Goal: Transaction & Acquisition: Book appointment/travel/reservation

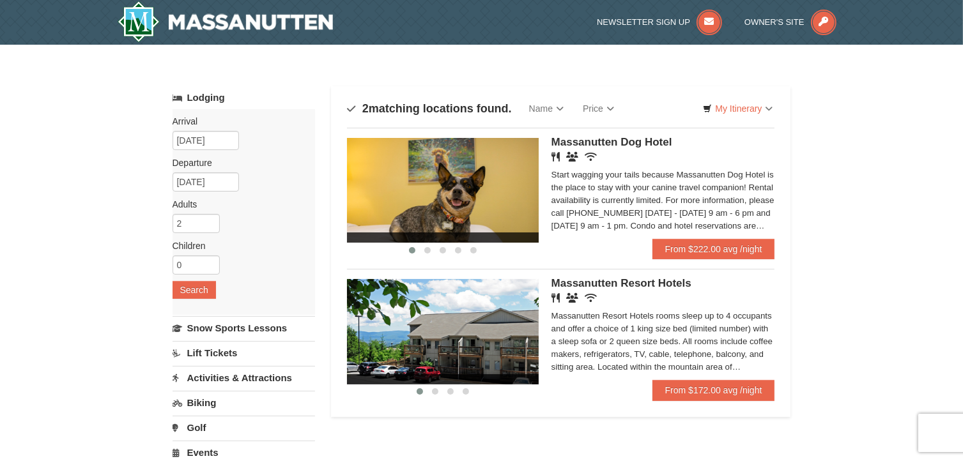
click at [259, 376] on link "Activities & Attractions" at bounding box center [243, 378] width 142 height 24
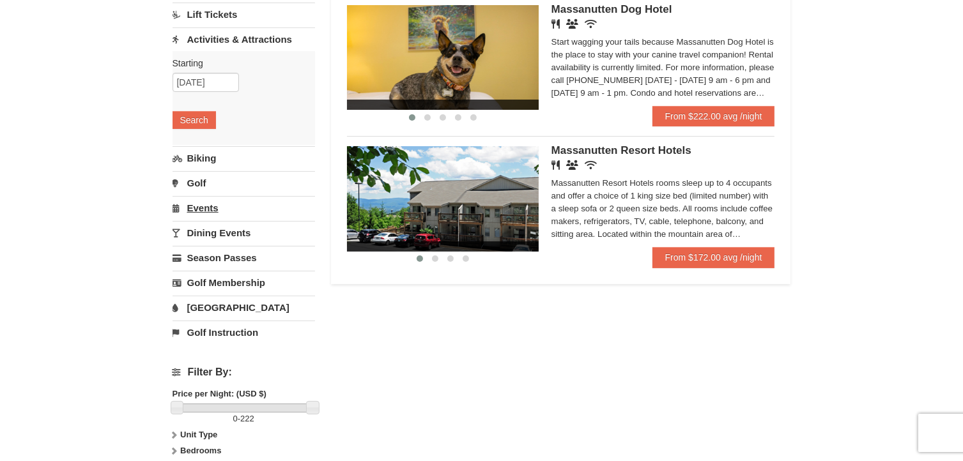
scroll to position [134, 0]
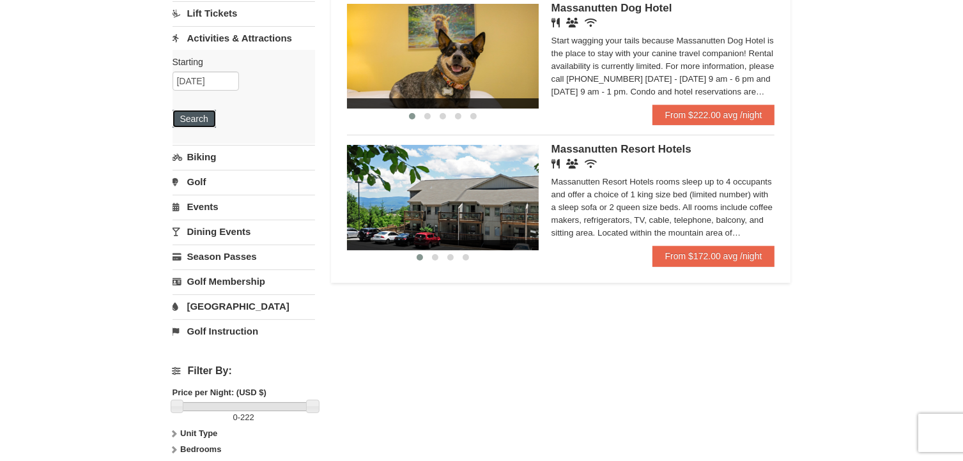
click at [199, 115] on button "Search" at bounding box center [193, 119] width 43 height 18
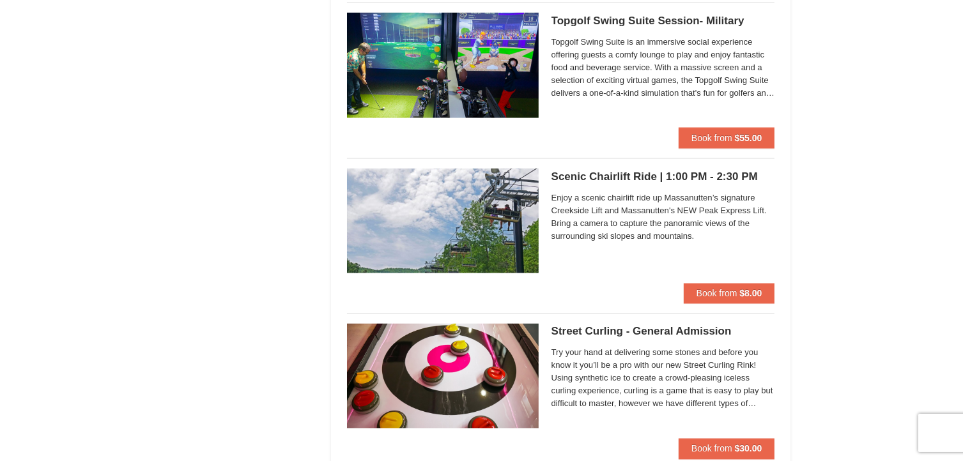
scroll to position [2145, 0]
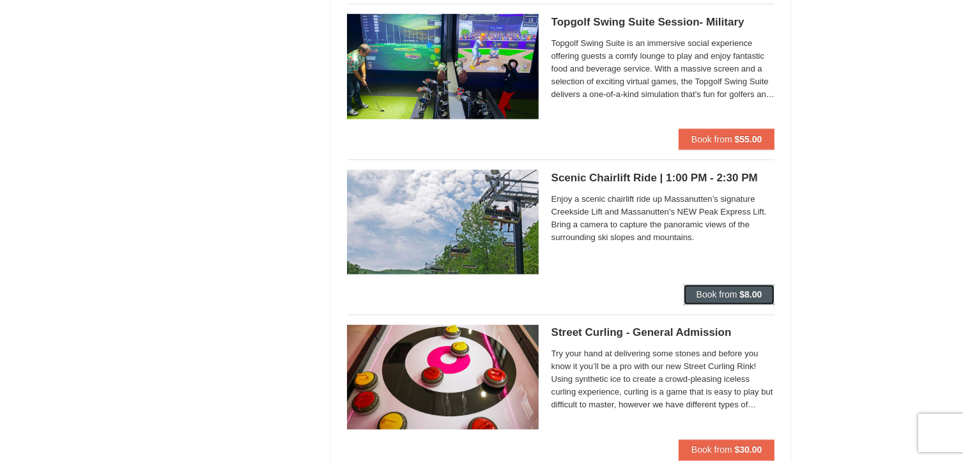
click at [716, 290] on span "Book from" at bounding box center [716, 295] width 41 height 10
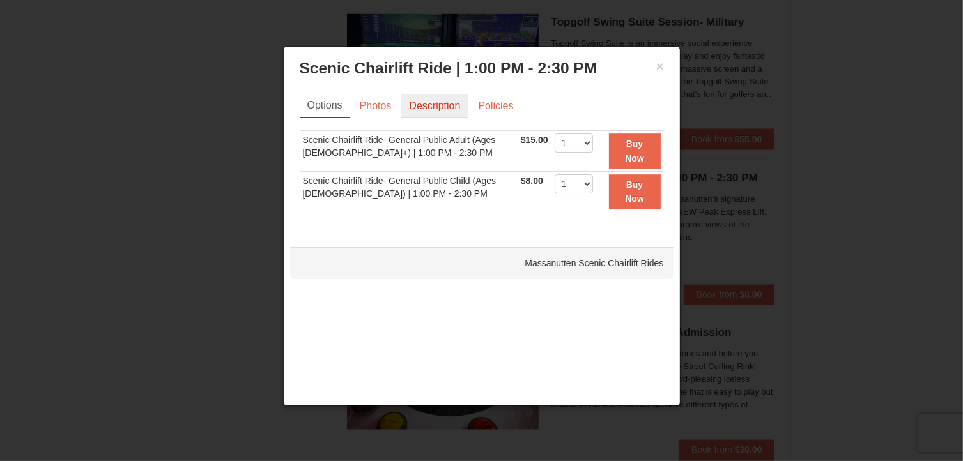
click at [431, 108] on link "Description" at bounding box center [435, 106] width 68 height 24
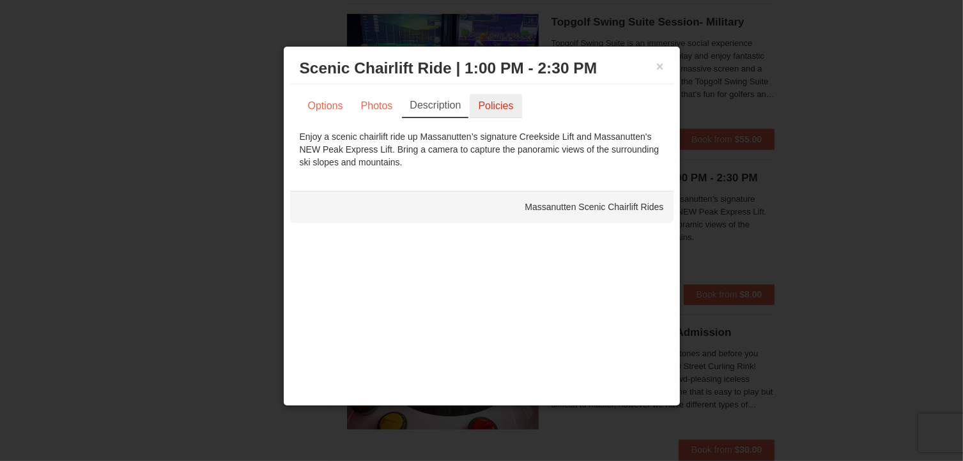
click at [496, 100] on link "Policies" at bounding box center [496, 106] width 52 height 24
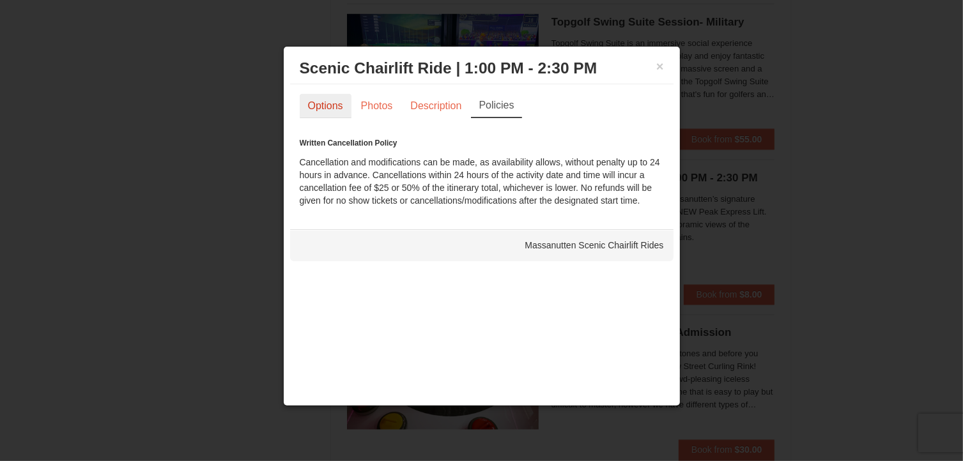
click at [334, 98] on link "Options" at bounding box center [326, 106] width 52 height 24
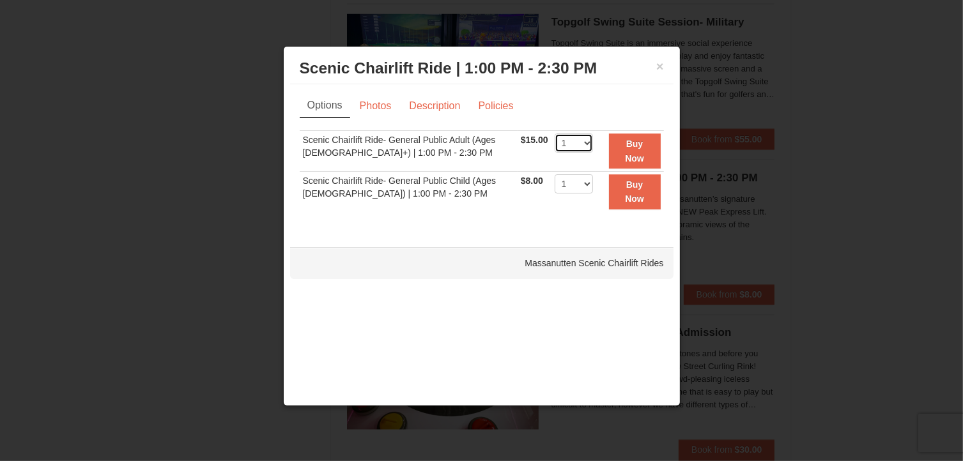
click at [585, 136] on select "1 2 3 4 5 6 7 8 9 10 11 12 13 14 15 16 17 18 19 20 21 22" at bounding box center [574, 143] width 38 height 19
select select "2"
click at [555, 134] on select "1 2 3 4 5 6 7 8 9 10 11 12 13 14 15 16 17 18 19 20 21 22" at bounding box center [574, 143] width 38 height 19
click at [624, 151] on button "Buy Now" at bounding box center [635, 151] width 52 height 35
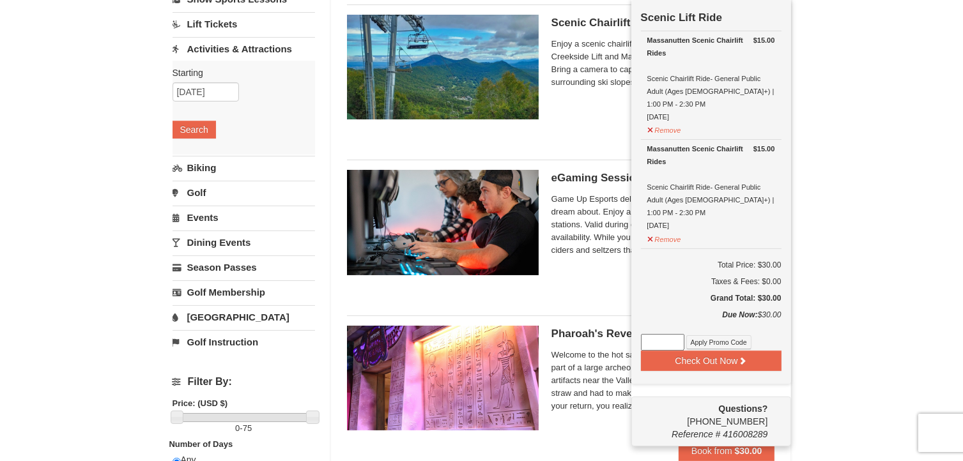
scroll to position [124, 0]
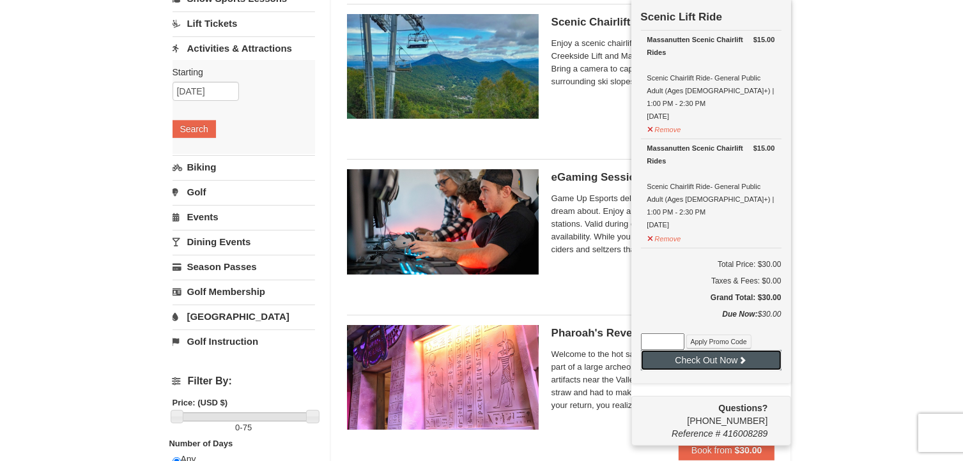
click at [714, 350] on button "Check Out Now" at bounding box center [711, 360] width 141 height 20
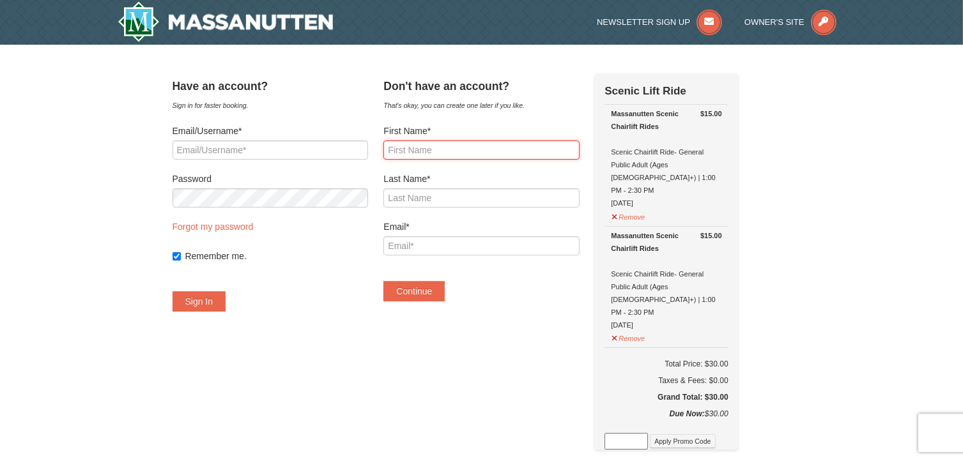
click at [409, 151] on input "First Name*" at bounding box center [480, 150] width 195 height 19
type input "Erin"
click at [445, 200] on input "Last Name*" at bounding box center [480, 197] width 195 height 19
type input "Dyke"
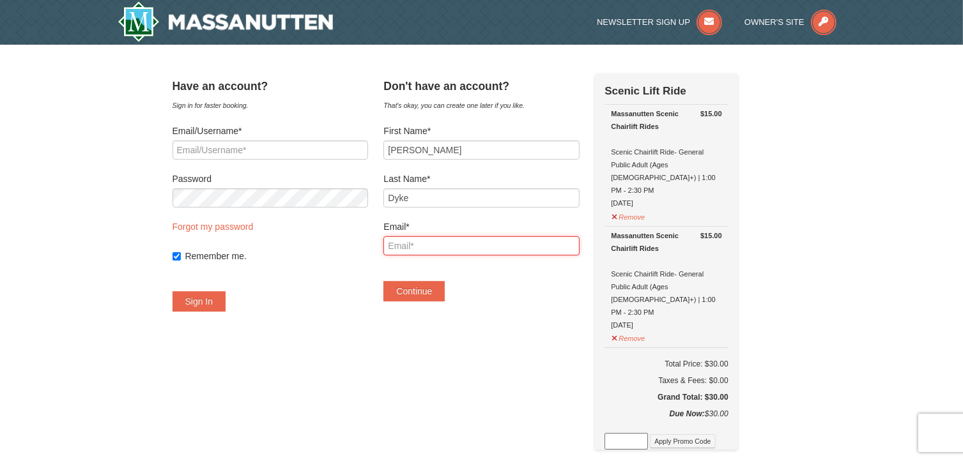
click at [429, 247] on input "Email*" at bounding box center [480, 245] width 195 height 19
type input "edyke@hotmail.com"
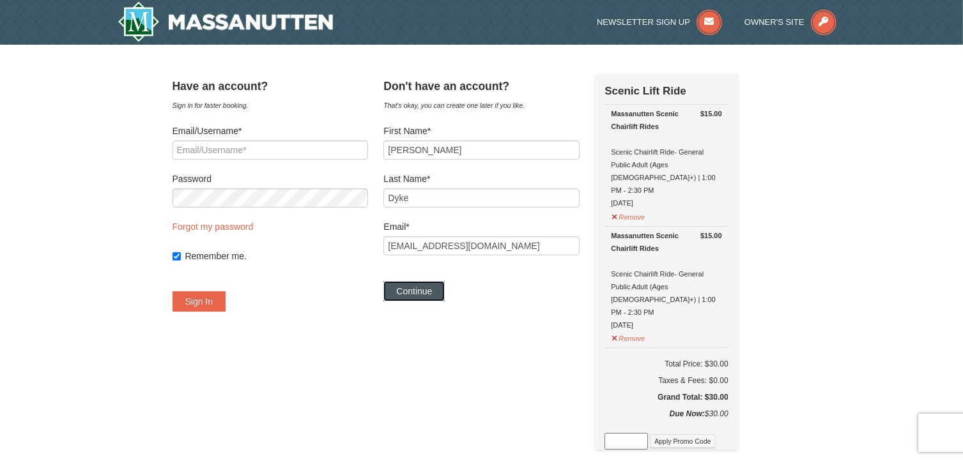
click at [439, 291] on button "Continue" at bounding box center [413, 291] width 61 height 20
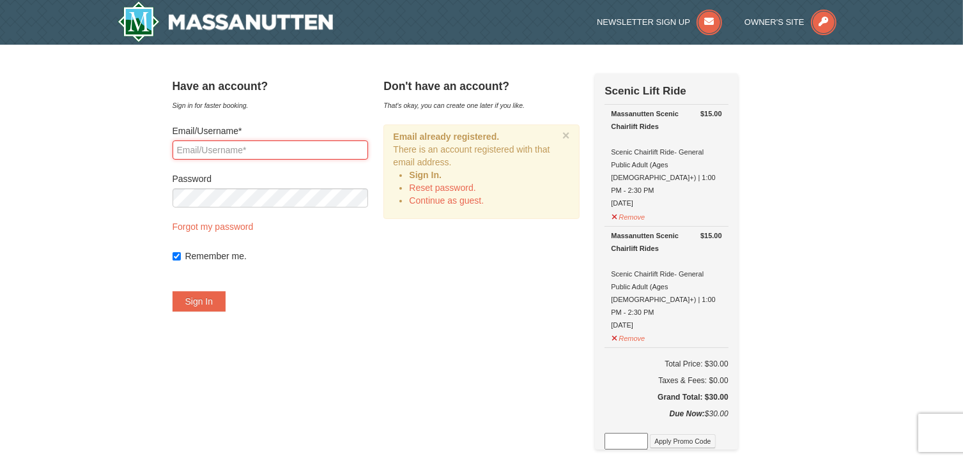
click at [295, 144] on input "Email/Username*" at bounding box center [269, 150] width 195 height 19
type input "edyke@hotmail.com"
click at [222, 301] on button "Sign In" at bounding box center [199, 301] width 54 height 20
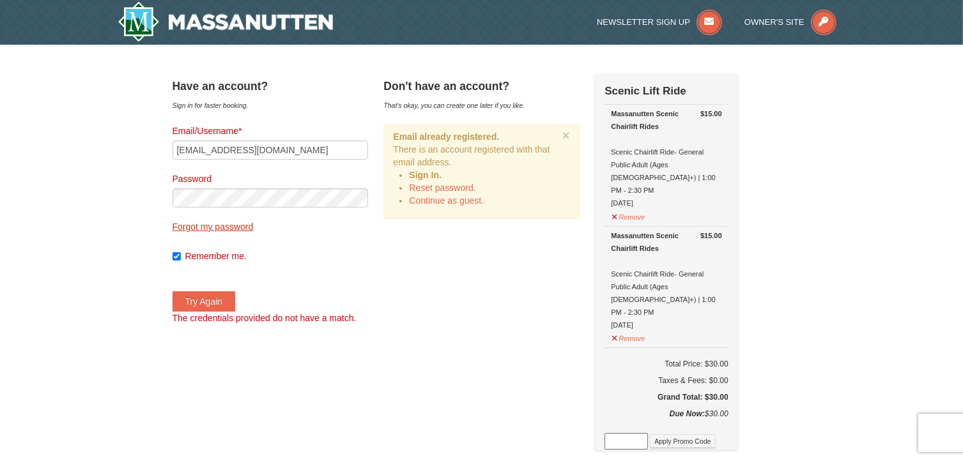
click at [254, 229] on link "Forgot my password" at bounding box center [212, 227] width 81 height 10
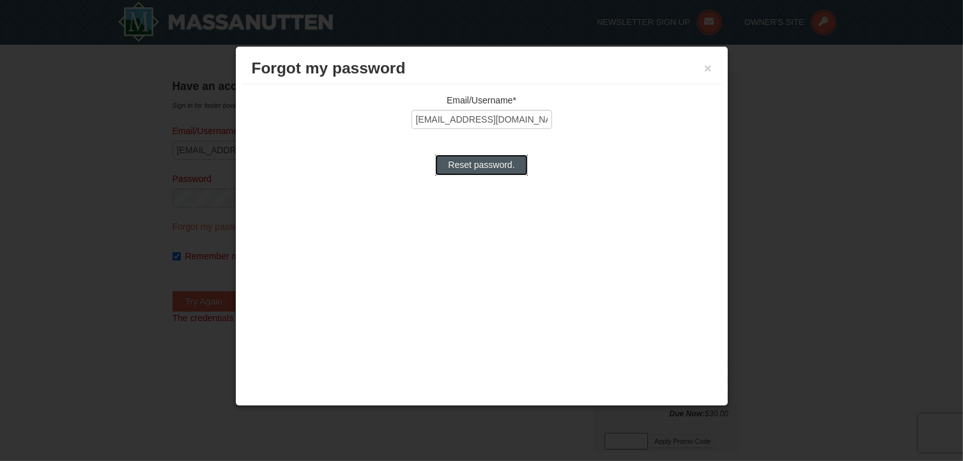
click at [501, 164] on input "Reset password." at bounding box center [481, 165] width 92 height 20
type input "Processing..."
type input "edyke@hotmail.com"
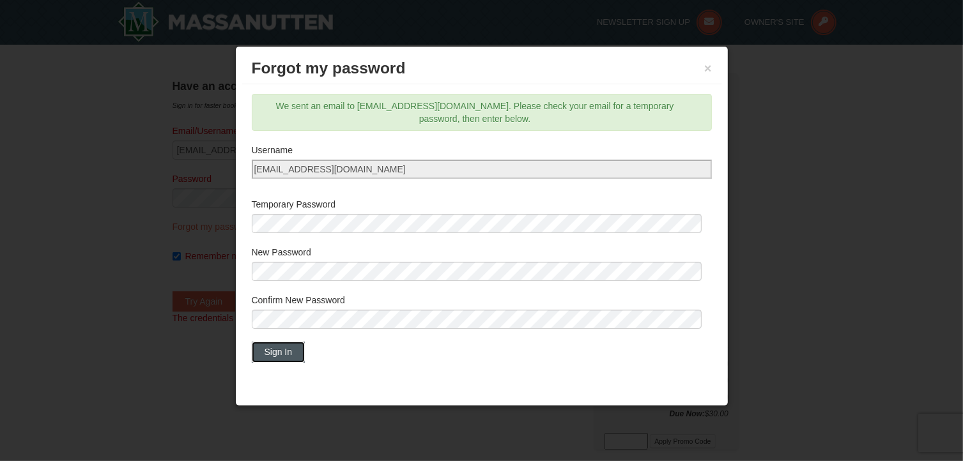
click at [279, 352] on button "Sign In" at bounding box center [279, 352] width 54 height 20
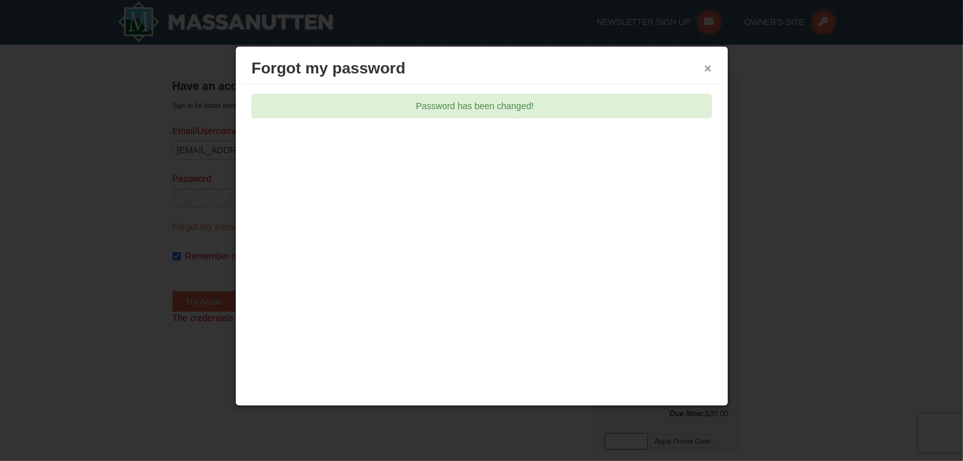
click at [709, 71] on button "×" at bounding box center [708, 68] width 8 height 13
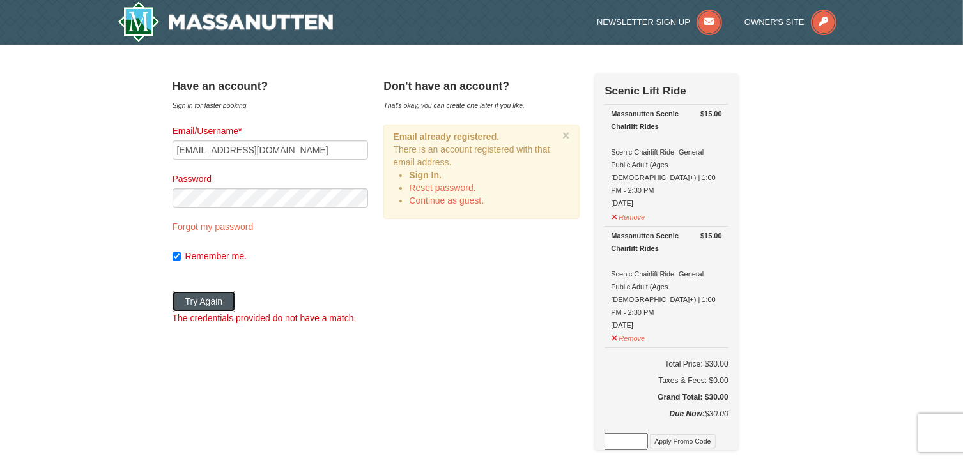
click at [236, 302] on button "Try Again" at bounding box center [203, 301] width 63 height 20
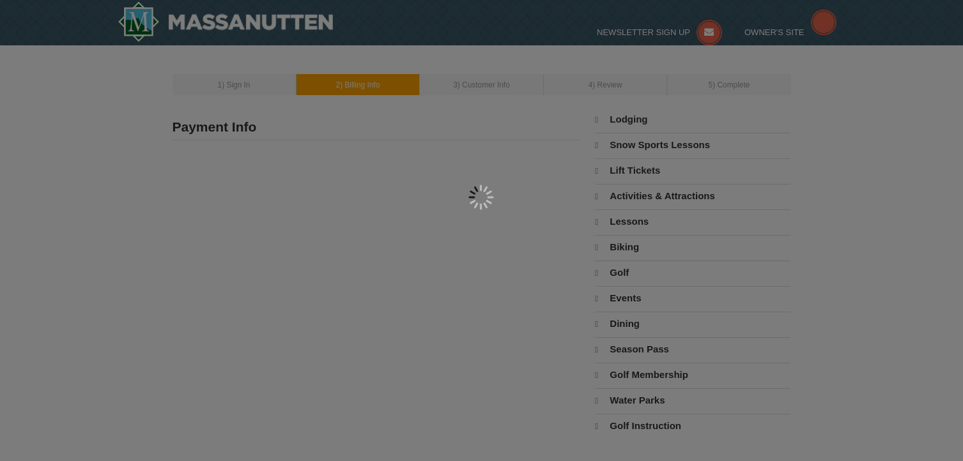
type input "154 McClure Way"
type input "Winchester"
type input "22602"
type input "540"
type input "533"
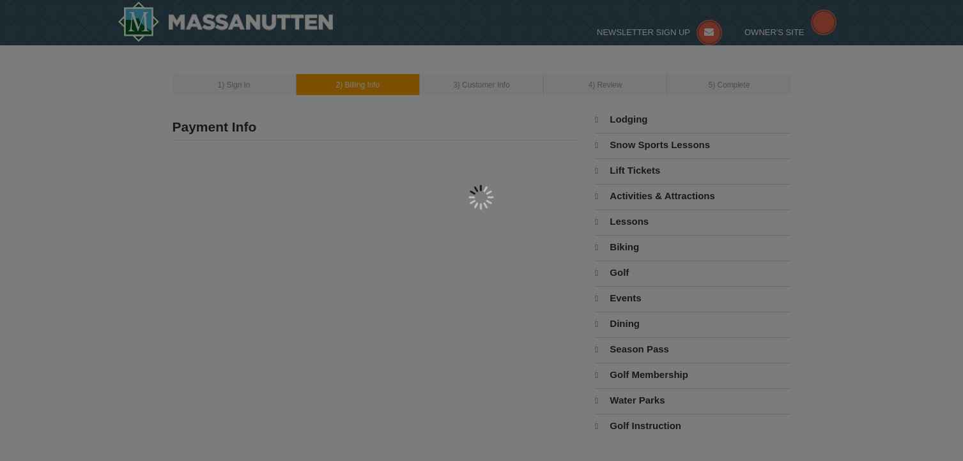
type input "0308"
type input "edyke@hotmail.com"
select select "VA"
select select "9"
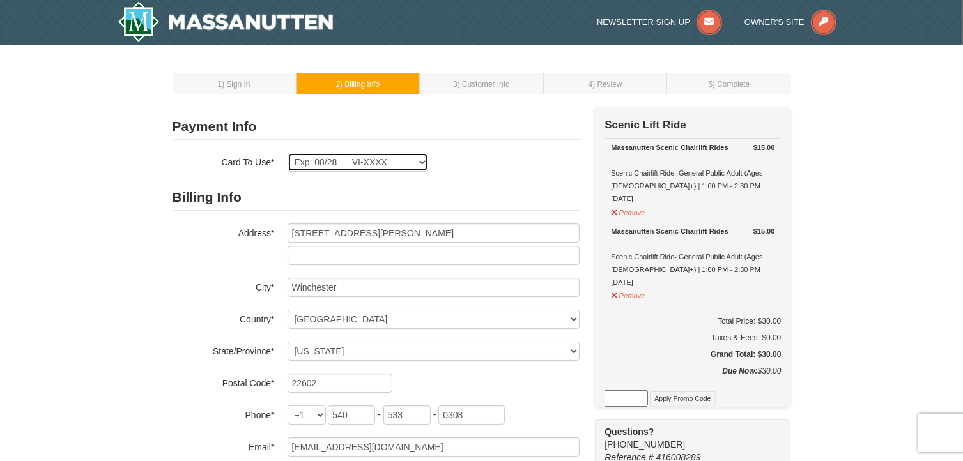
click at [420, 158] on select "Exp: 08/28 VI-XXXX New Card" at bounding box center [357, 162] width 141 height 19
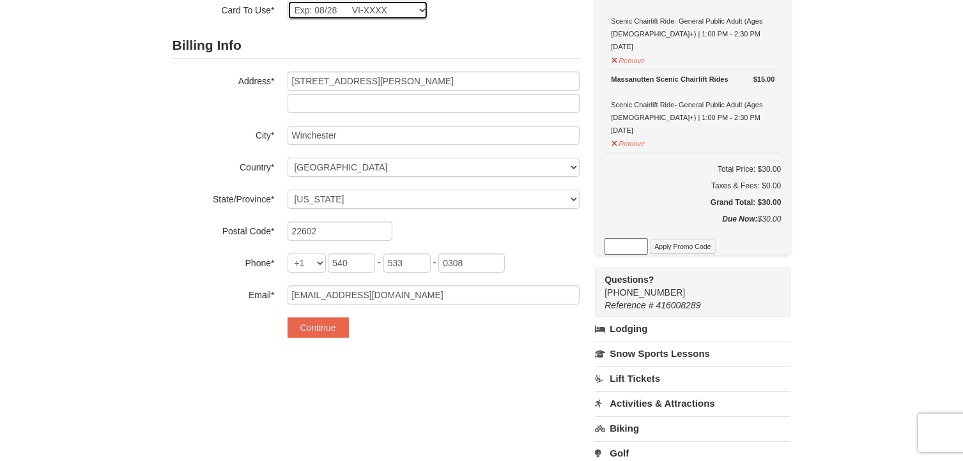
scroll to position [153, 0]
click at [331, 325] on button "Continue" at bounding box center [317, 327] width 61 height 20
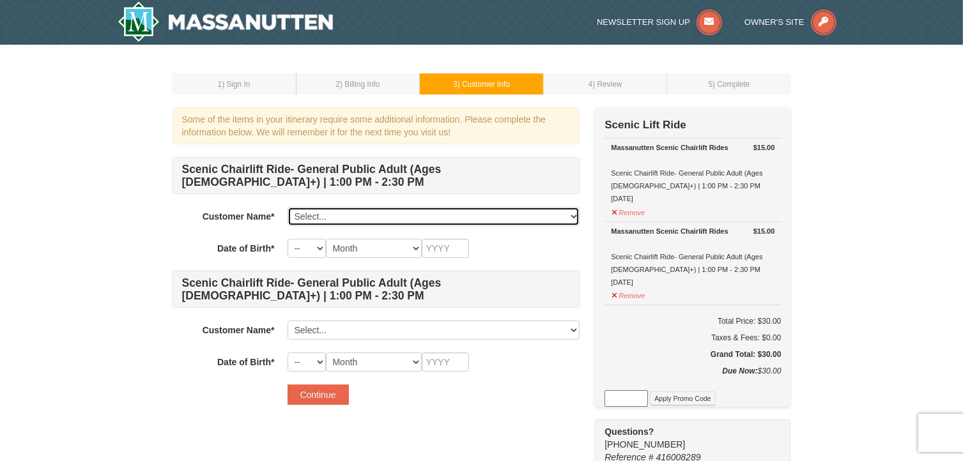
click at [575, 215] on select "Select... Erin Dyke Add New..." at bounding box center [433, 216] width 292 height 19
select select "28172763"
click at [287, 207] on select "Select... Erin Dyke Add New..." at bounding box center [433, 216] width 292 height 19
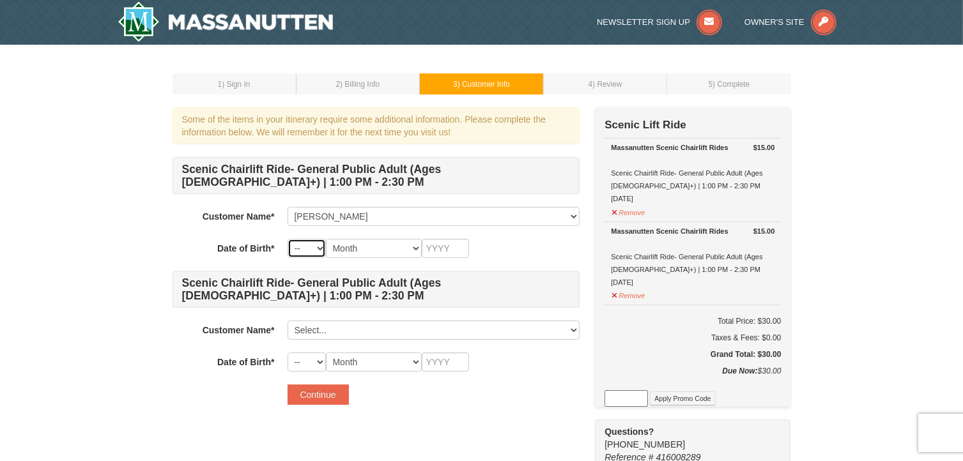
click at [321, 243] on select "-- 01 02 03 04 05 06 07 08 09 10 11 12 13 14 15 16 17 18 19 20 21 22 23 24 25 2…" at bounding box center [306, 248] width 38 height 19
click at [287, 239] on select "-- 01 02 03 04 05 06 07 08 09 10 11 12 13 14 15 16 17 18 19 20 21 22 23 24 25 2…" at bounding box center [306, 248] width 38 height 19
click at [321, 245] on select "-- 01 02 03 04 05 06 07 08 09 10 11 12 13 14 15 16 17 18 19 20 21 22 23 24 25 2…" at bounding box center [306, 248] width 38 height 19
select select "14"
click at [287, 239] on select "-- 01 02 03 04 05 06 07 08 09 10 11 12 13 14 15 16 17 18 19 20 21 22 23 24 25 2…" at bounding box center [306, 248] width 38 height 19
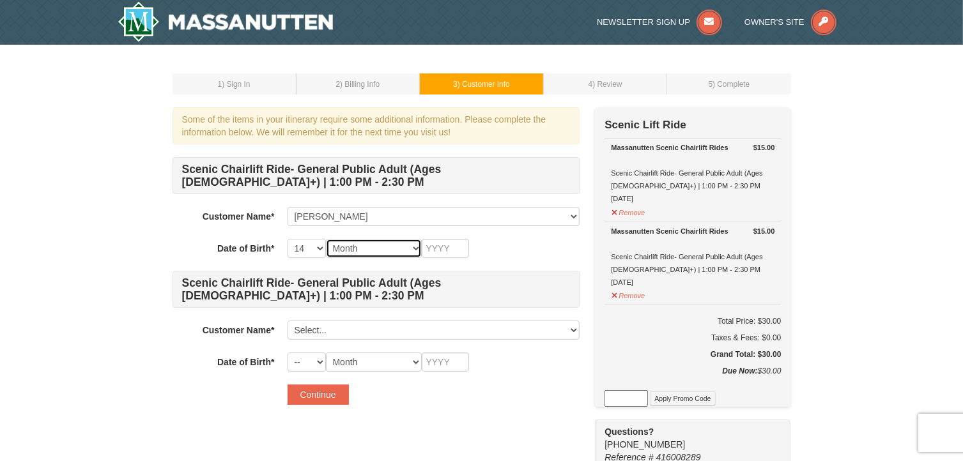
click at [415, 246] on select "Month January February March April May June July August September October Novem…" at bounding box center [374, 248] width 96 height 19
select select "09"
click at [326, 239] on select "Month January February March April May June July August September October Novem…" at bounding box center [374, 248] width 96 height 19
click at [442, 247] on input "text" at bounding box center [445, 248] width 47 height 19
type input "1966"
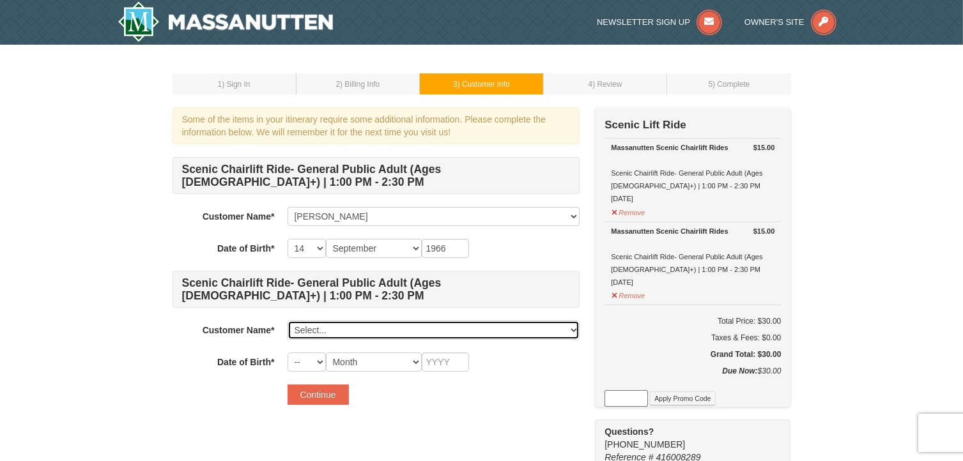
click at [372, 330] on select "Select... Erin Dyke Add New..." at bounding box center [433, 330] width 292 height 19
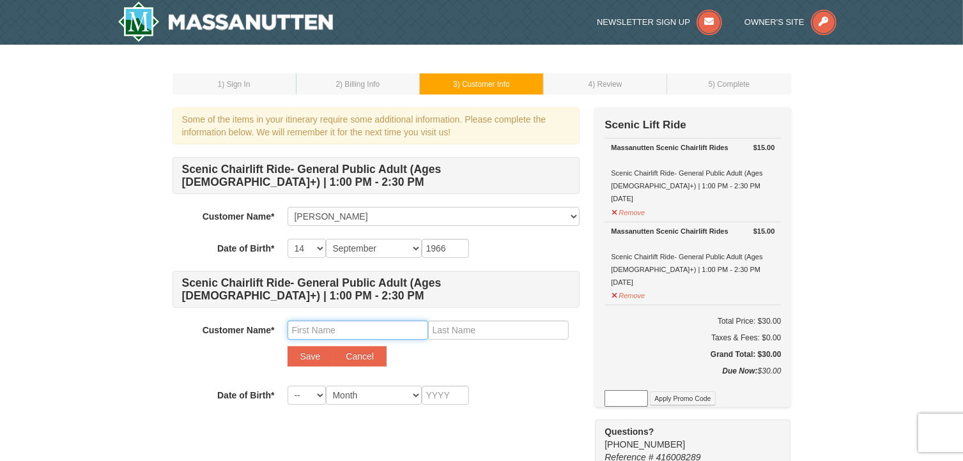
click at [344, 332] on input "text" at bounding box center [357, 330] width 141 height 19
type input "Gregory"
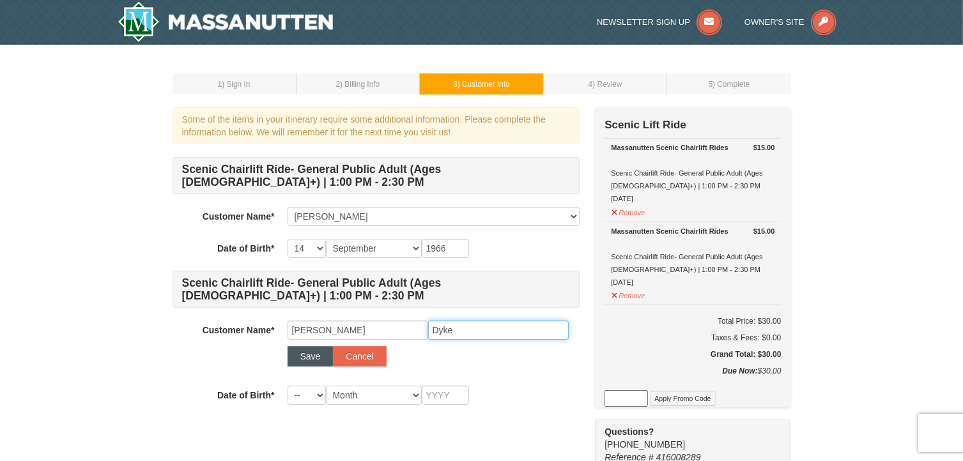
type input "Dyke"
click at [312, 357] on button "Save" at bounding box center [310, 356] width 46 height 20
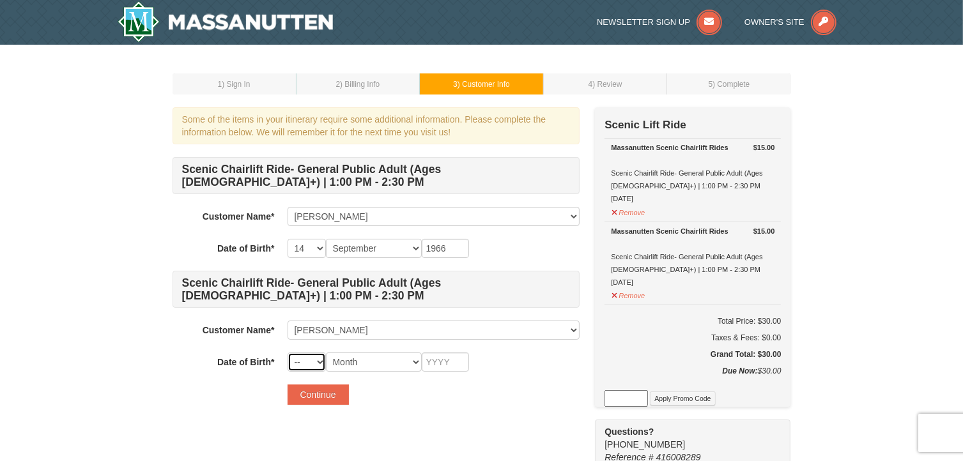
click at [319, 362] on select "-- 01 02 03 04 05 06 07 08 09 10 11 12 13 14 15 16 17 18 19 20 21 22 23 24 25 2…" at bounding box center [306, 362] width 38 height 19
select select "10"
click at [287, 353] on select "-- 01 02 03 04 05 06 07 08 09 10 11 12 13 14 15 16 17 18 19 20 21 22 23 24 25 2…" at bounding box center [306, 362] width 38 height 19
click at [416, 361] on select "Month January February March April May June July August September October Novem…" at bounding box center [374, 362] width 96 height 19
select select "06"
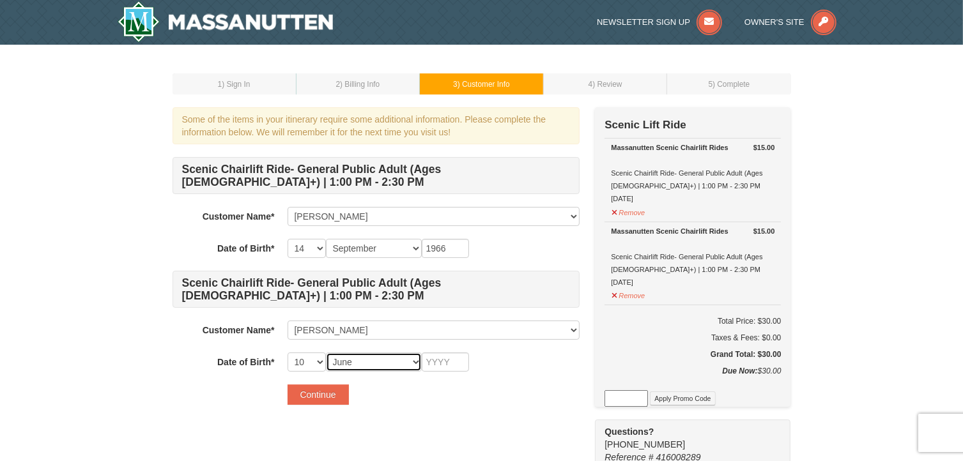
click at [326, 353] on select "Month January February March April May June July August September October Novem…" at bounding box center [374, 362] width 96 height 19
click at [453, 361] on input "text" at bounding box center [445, 362] width 47 height 19
type input "1961"
click at [327, 394] on button "Continue" at bounding box center [317, 395] width 61 height 20
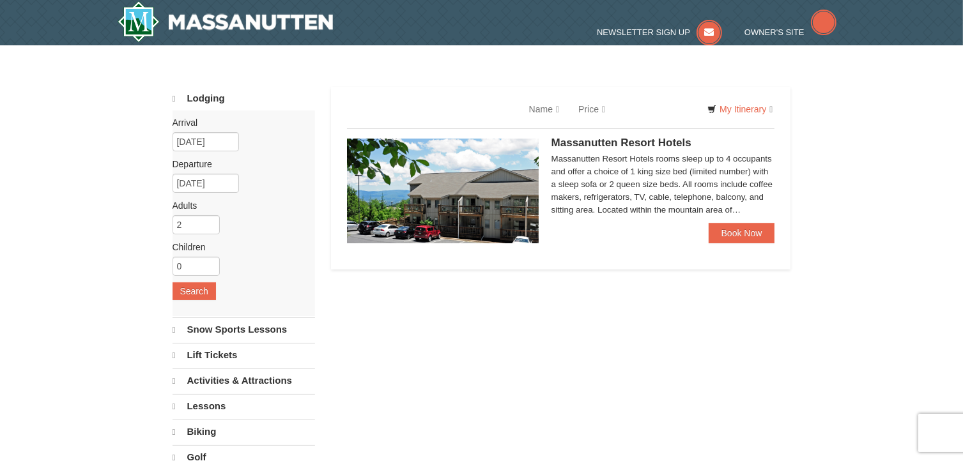
select select "9"
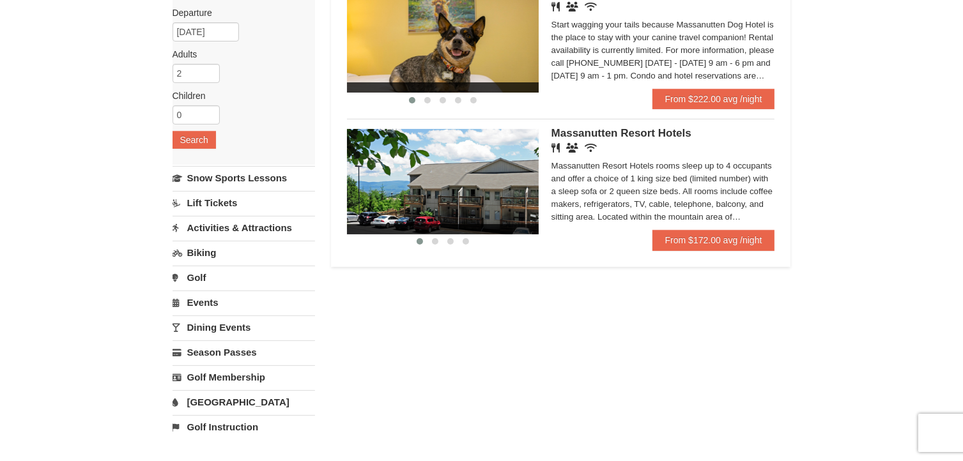
scroll to position [151, 0]
click at [211, 297] on link "Events" at bounding box center [243, 302] width 142 height 24
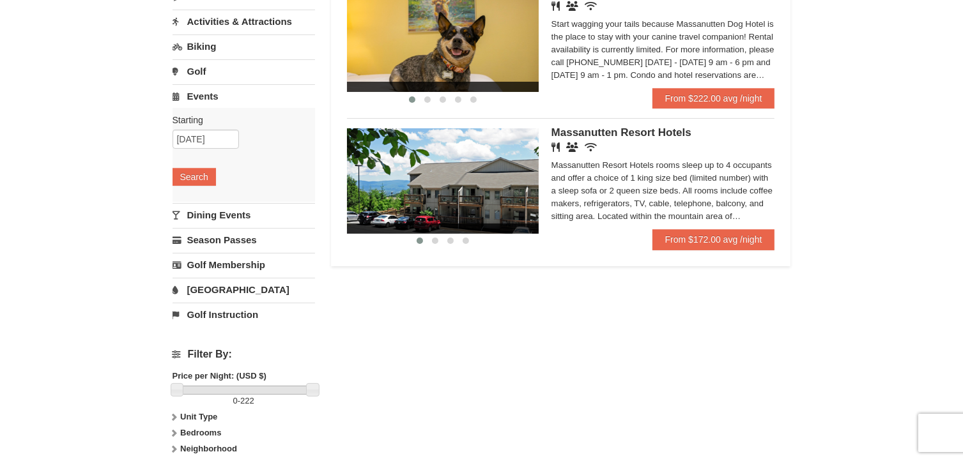
click at [236, 19] on link "Activities & Attractions" at bounding box center [243, 22] width 142 height 24
click at [204, 98] on button "Search" at bounding box center [193, 102] width 43 height 18
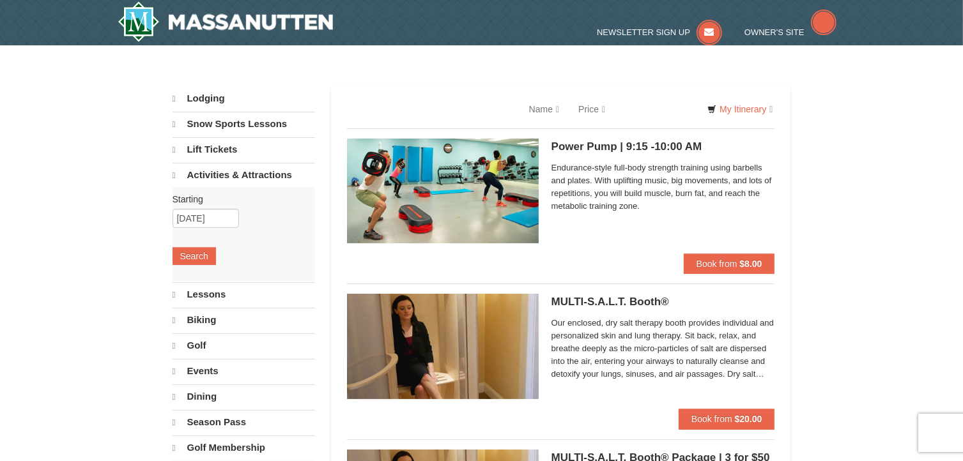
select select "9"
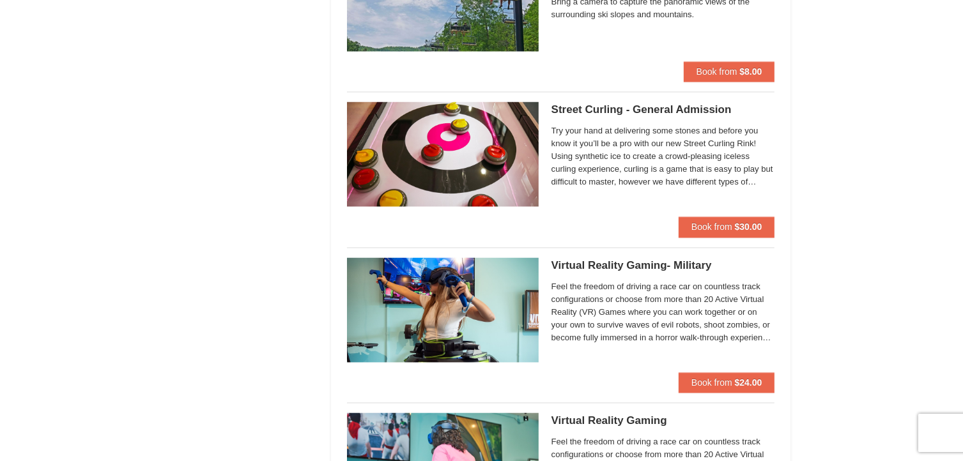
scroll to position [2394, 0]
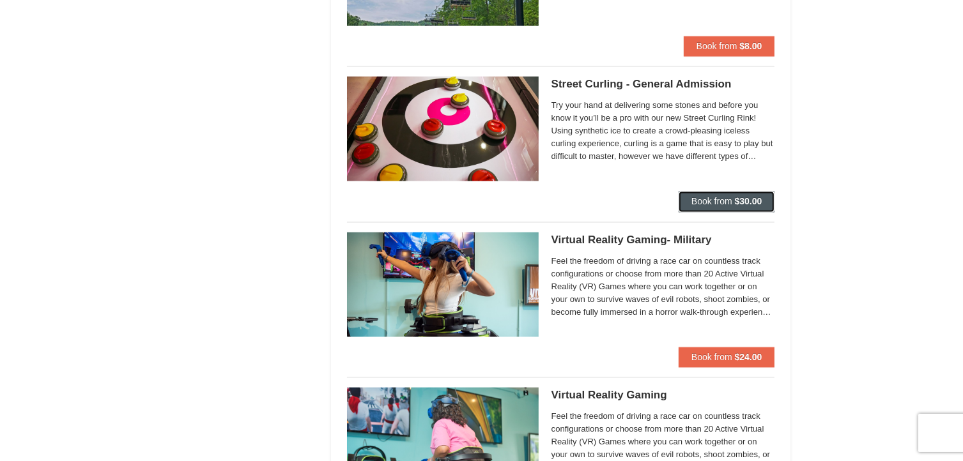
click at [723, 197] on span "Book from" at bounding box center [711, 202] width 41 height 10
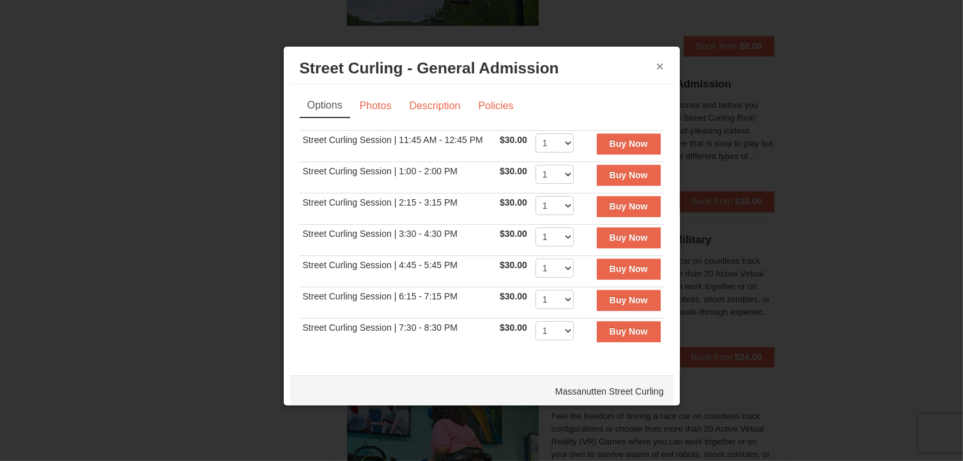
click at [656, 65] on button "×" at bounding box center [660, 66] width 8 height 13
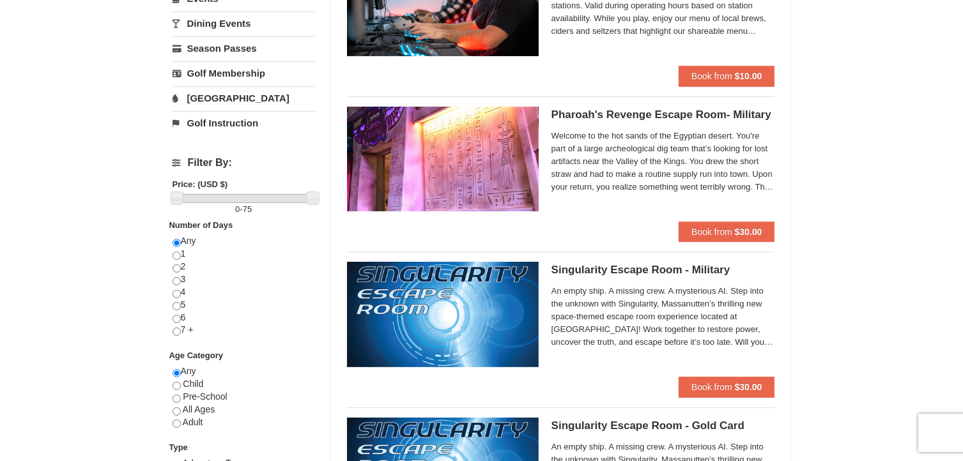
scroll to position [0, 0]
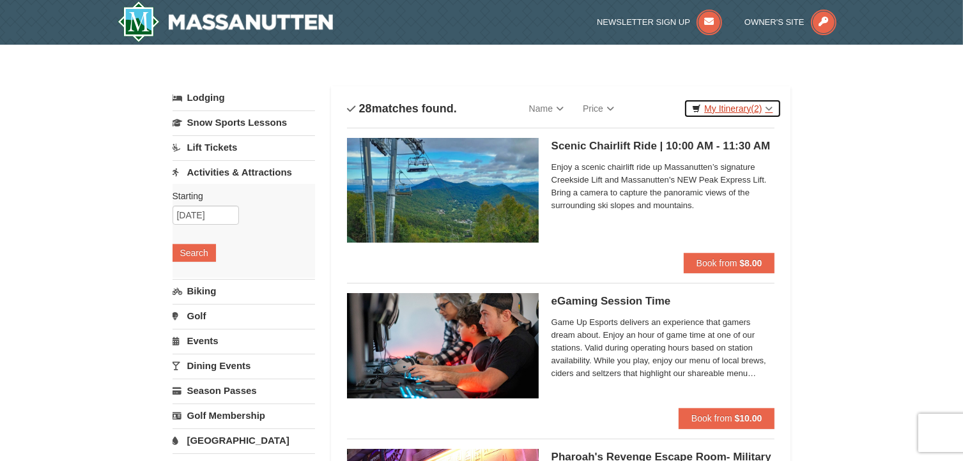
click at [769, 103] on link "My Itinerary (2)" at bounding box center [732, 108] width 97 height 19
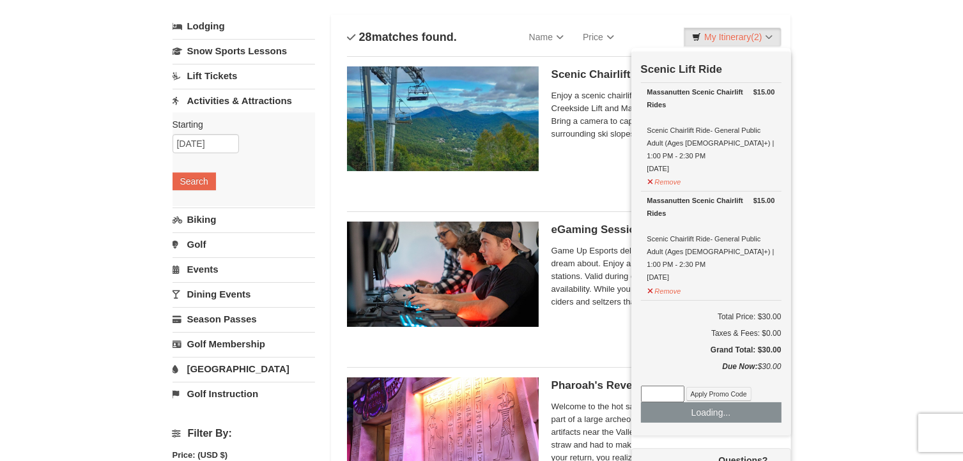
scroll to position [89, 0]
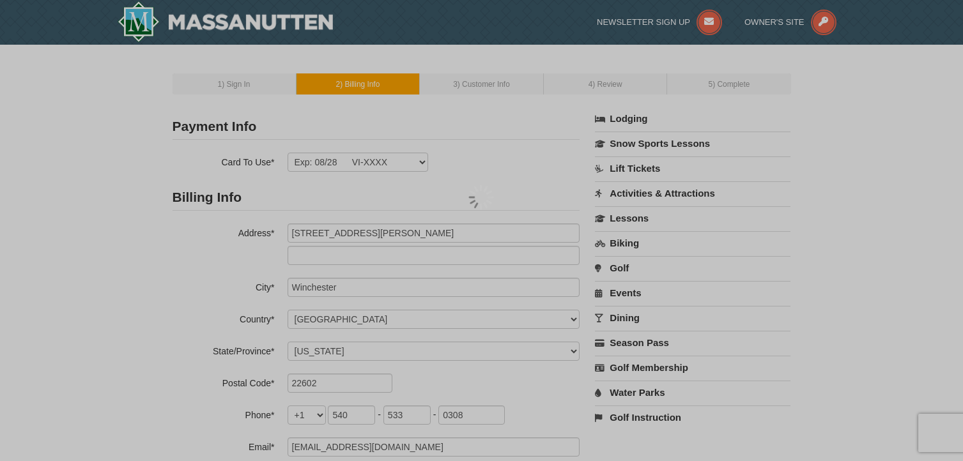
select select "VA"
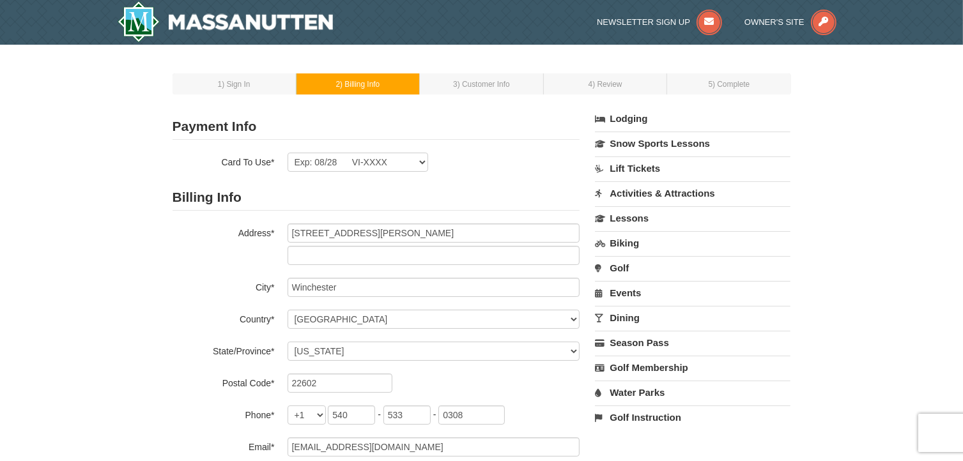
click at [619, 264] on link "Golf" at bounding box center [692, 268] width 195 height 24
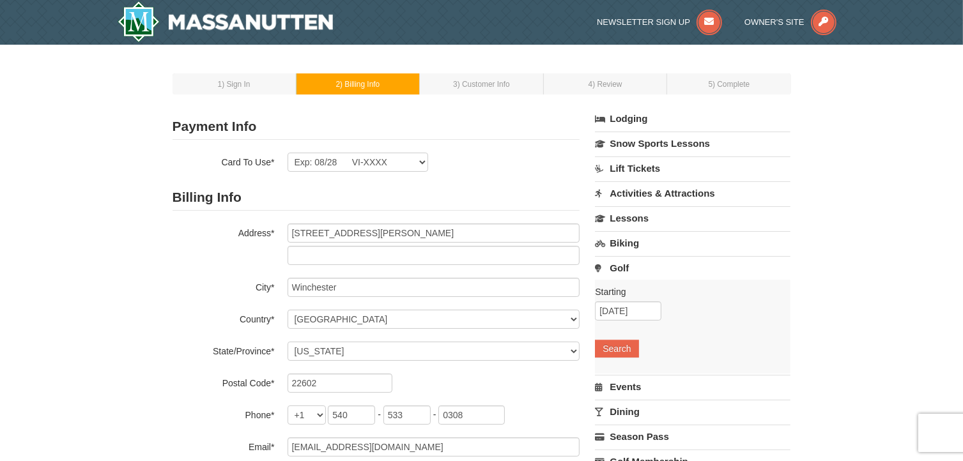
click at [619, 264] on link "Golf" at bounding box center [692, 268] width 195 height 24
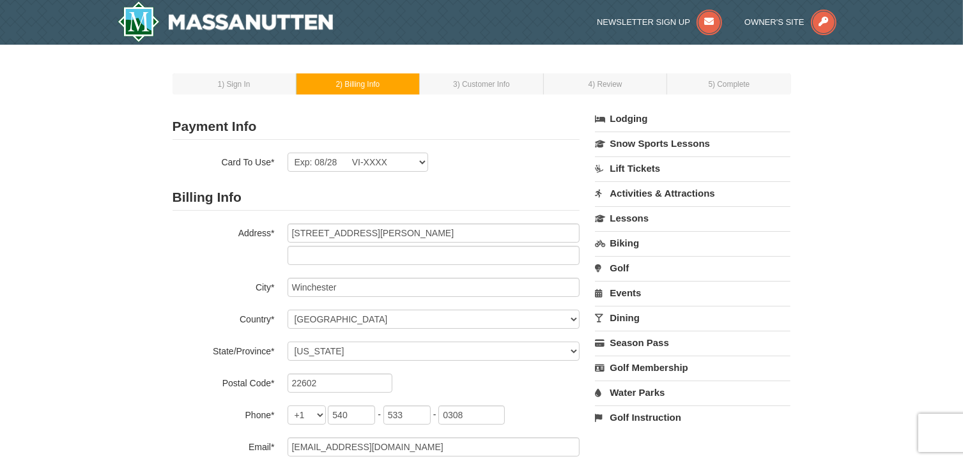
click at [618, 264] on link "Golf" at bounding box center [692, 268] width 195 height 24
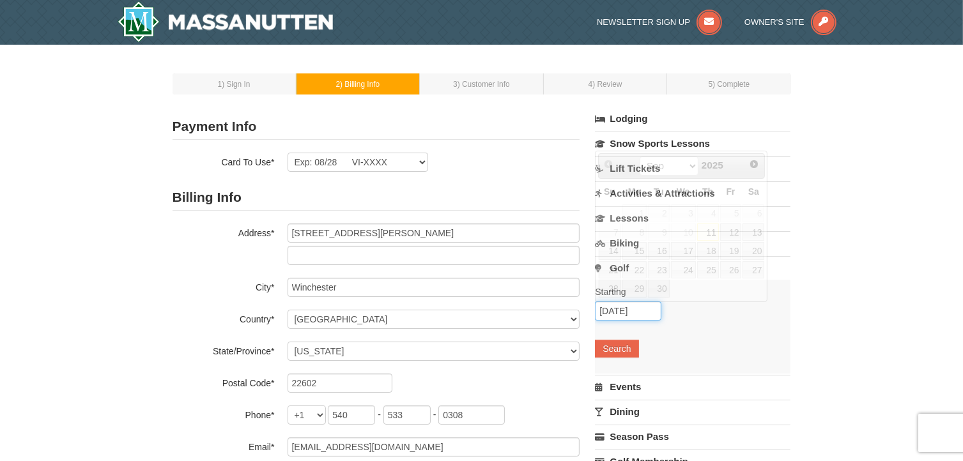
click at [644, 307] on input "[DATE]" at bounding box center [628, 311] width 66 height 19
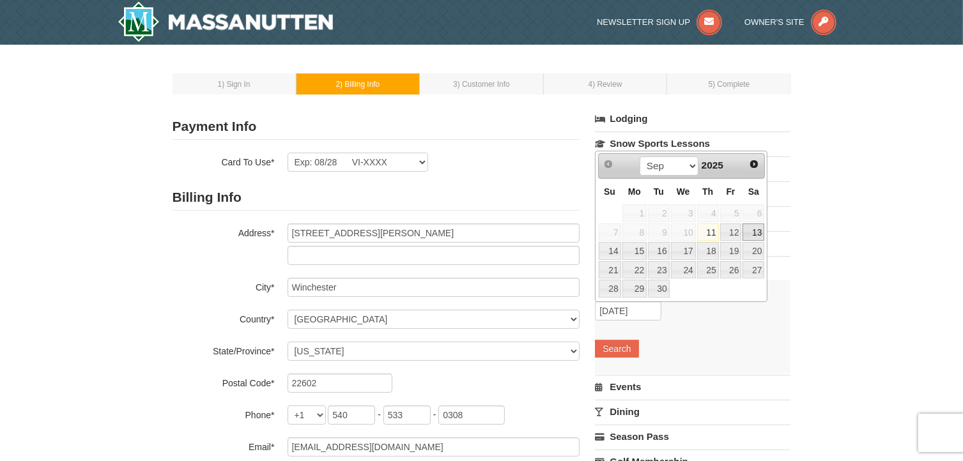
click at [755, 227] on link "13" at bounding box center [753, 233] width 22 height 18
type input "[DATE]"
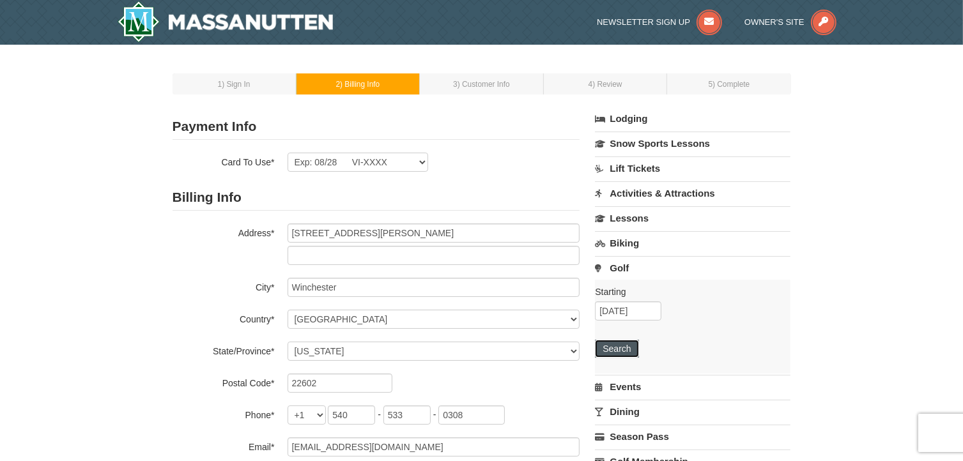
click at [626, 345] on button "Search" at bounding box center [616, 349] width 43 height 18
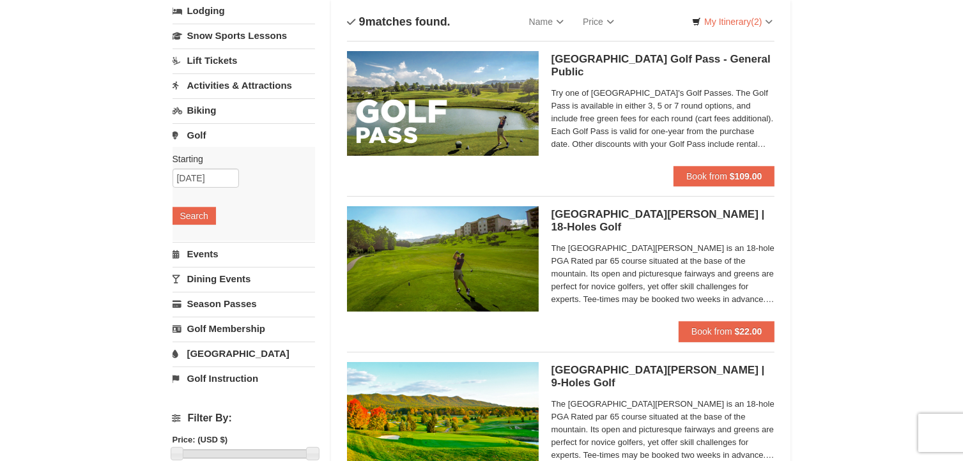
scroll to position [84, 0]
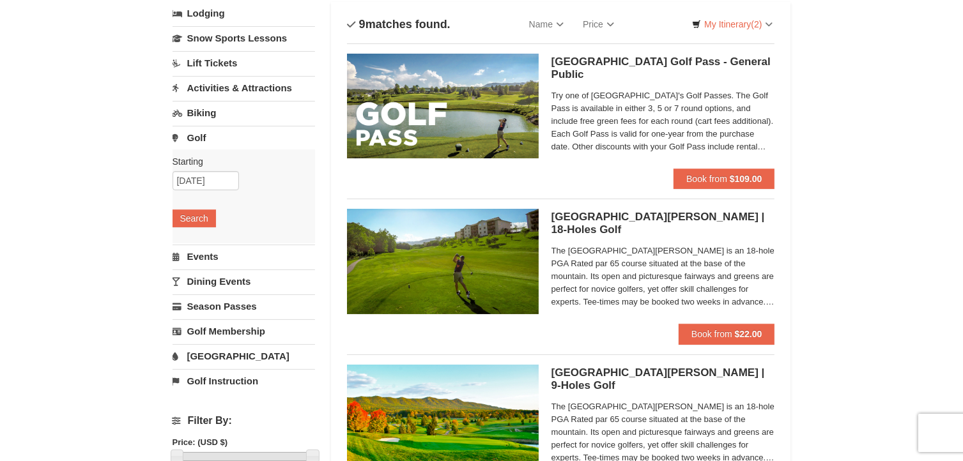
drag, startPoint x: 0, startPoint y: 0, endPoint x: 916, endPoint y: 228, distance: 944.1
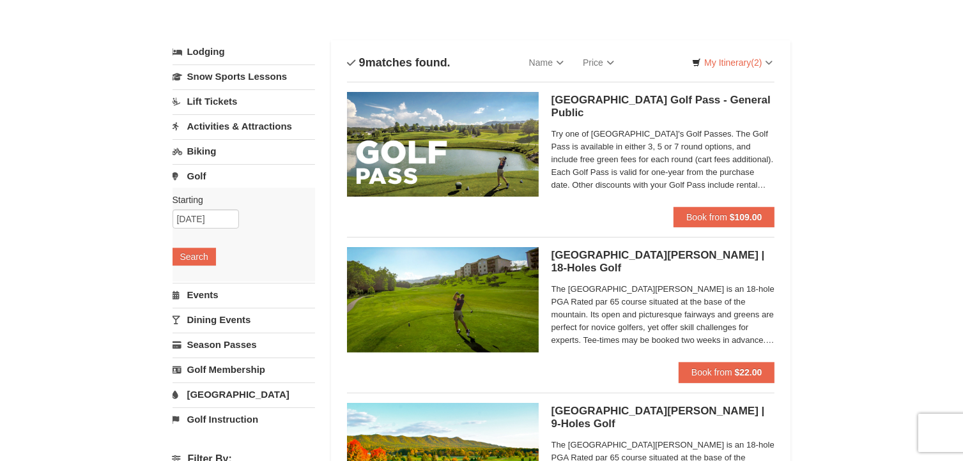
scroll to position [0, 0]
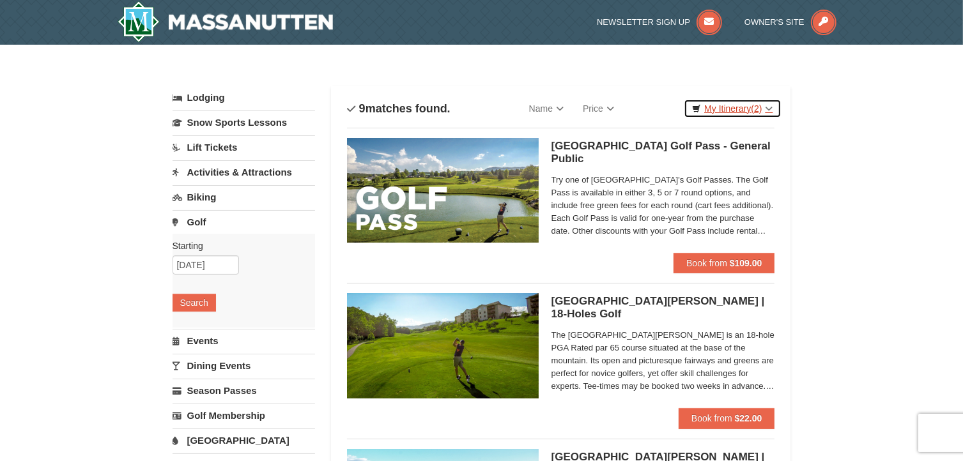
click at [755, 103] on span "(2)" at bounding box center [756, 108] width 11 height 10
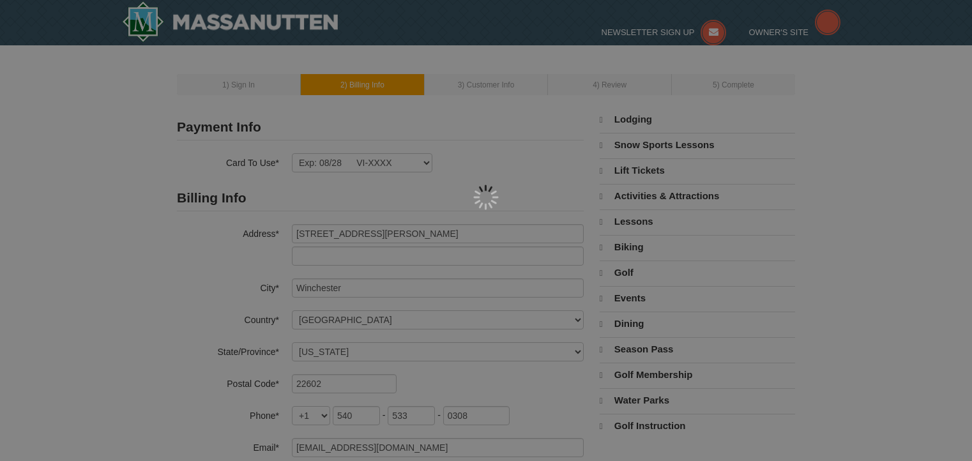
select select "VA"
select select "9"
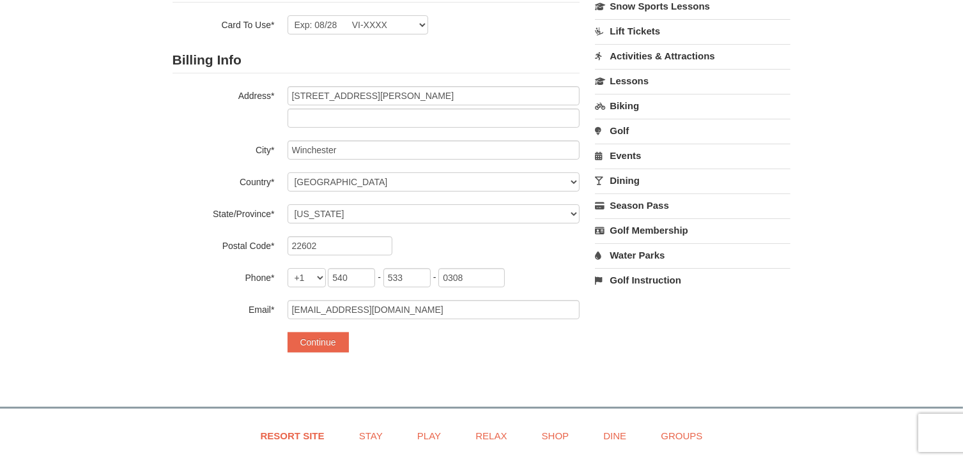
scroll to position [141, 0]
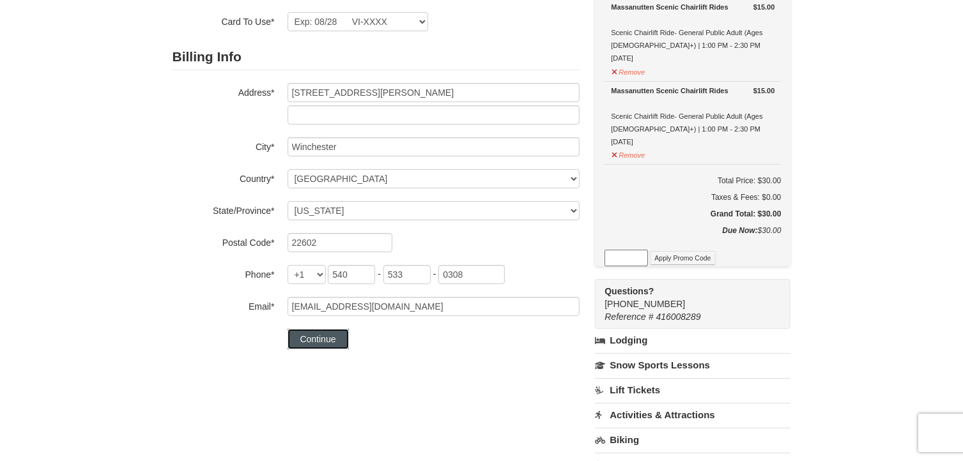
click at [335, 335] on button "Continue" at bounding box center [317, 339] width 61 height 20
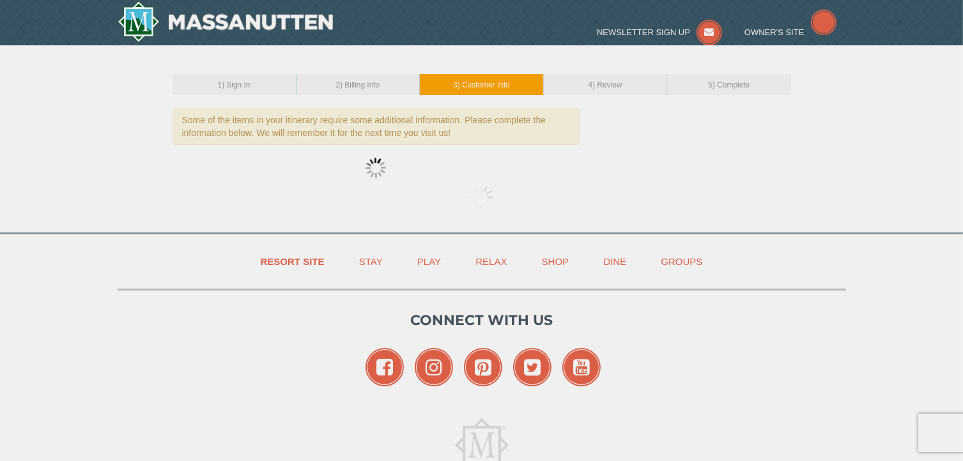
select select "14"
select select "09"
select select "10"
select select "06"
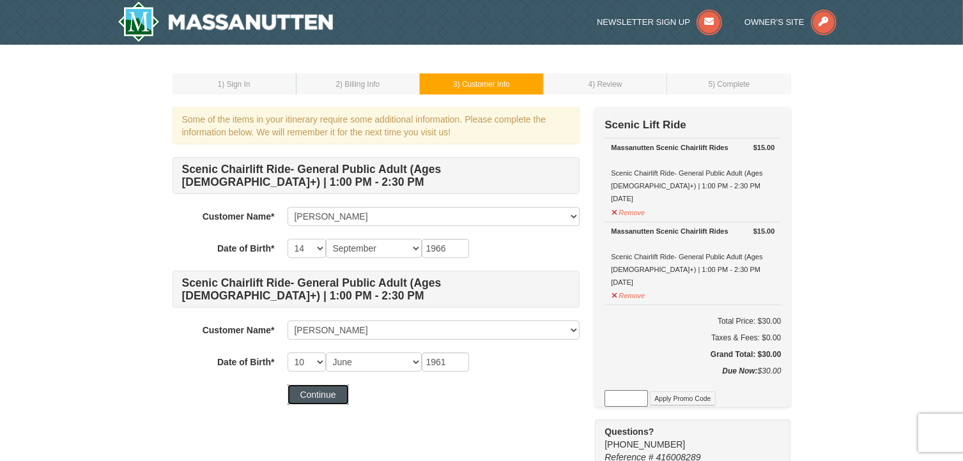
click at [332, 394] on button "Continue" at bounding box center [317, 395] width 61 height 20
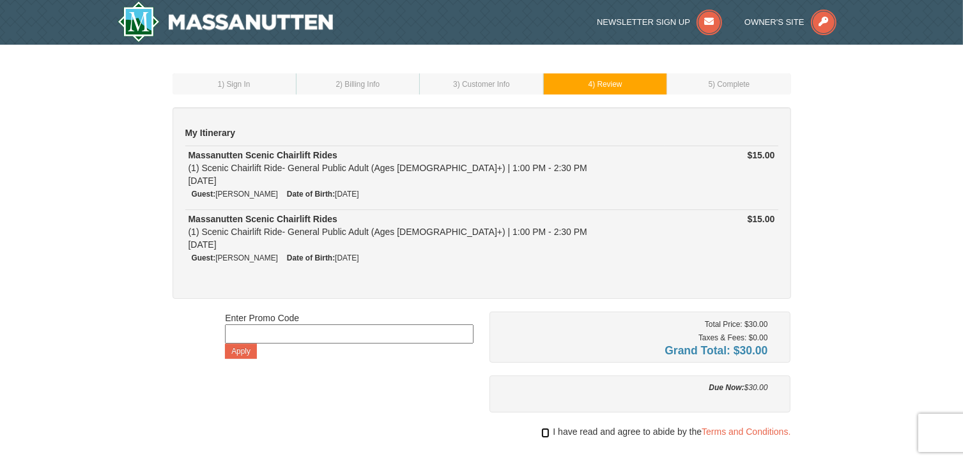
click at [542, 433] on input "checkbox" at bounding box center [545, 433] width 8 height 10
checkbox input "true"
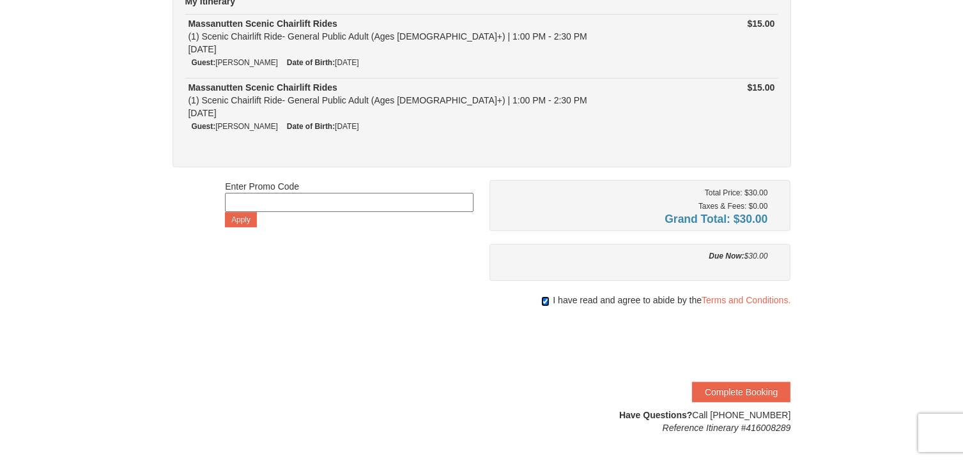
scroll to position [135, 0]
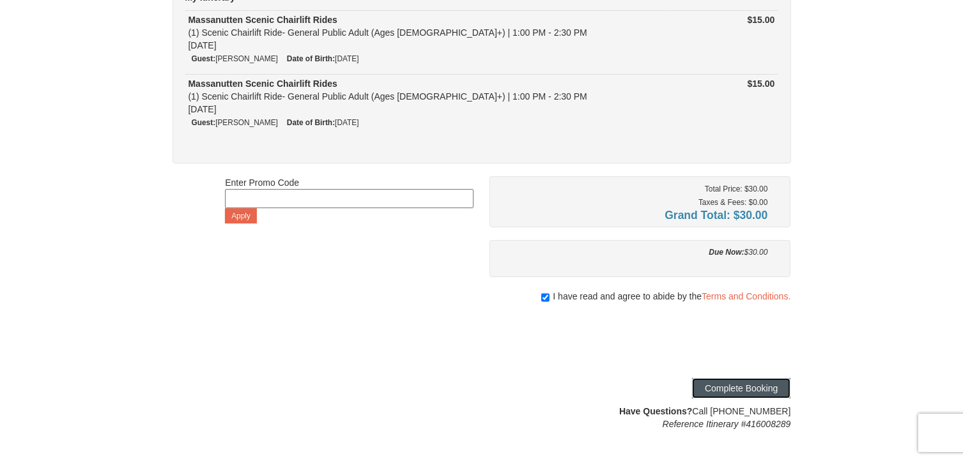
click at [723, 384] on button "Complete Booking" at bounding box center [741, 388] width 98 height 20
